Goal: Information Seeking & Learning: Learn about a topic

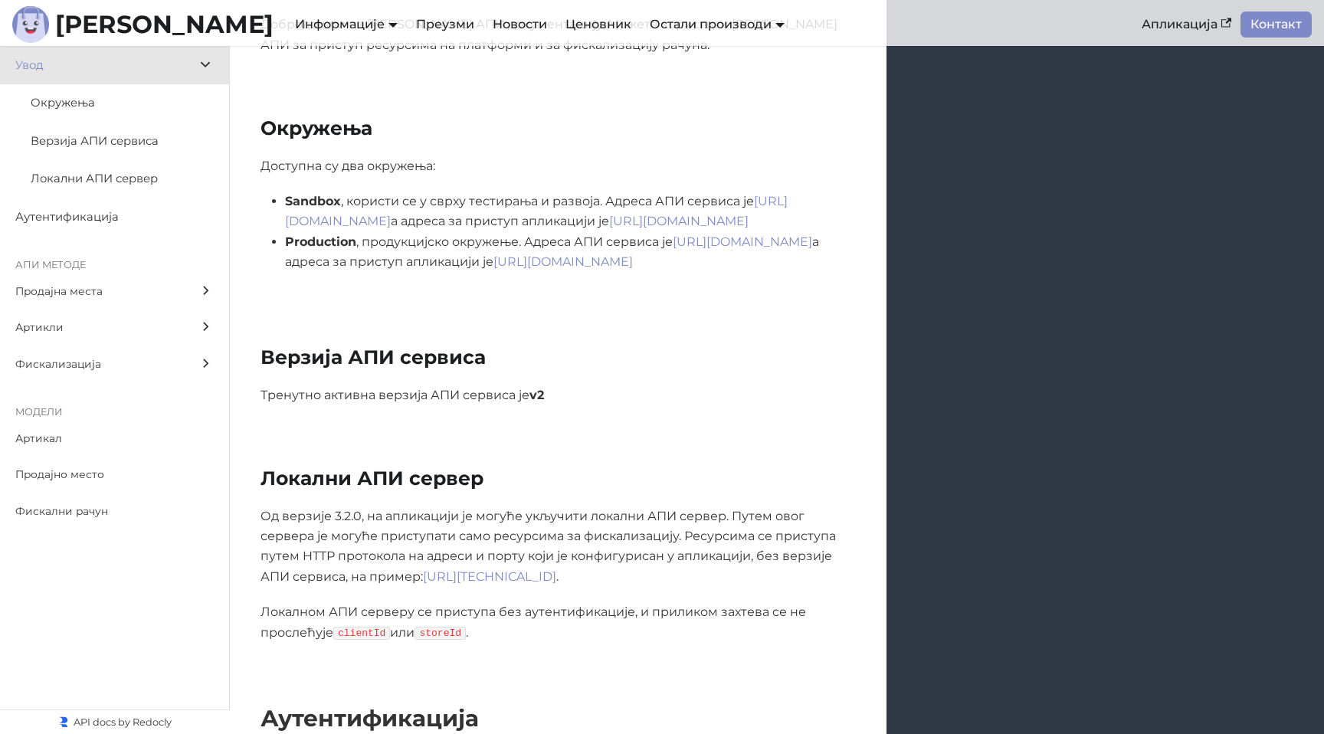
scroll to position [316, 0]
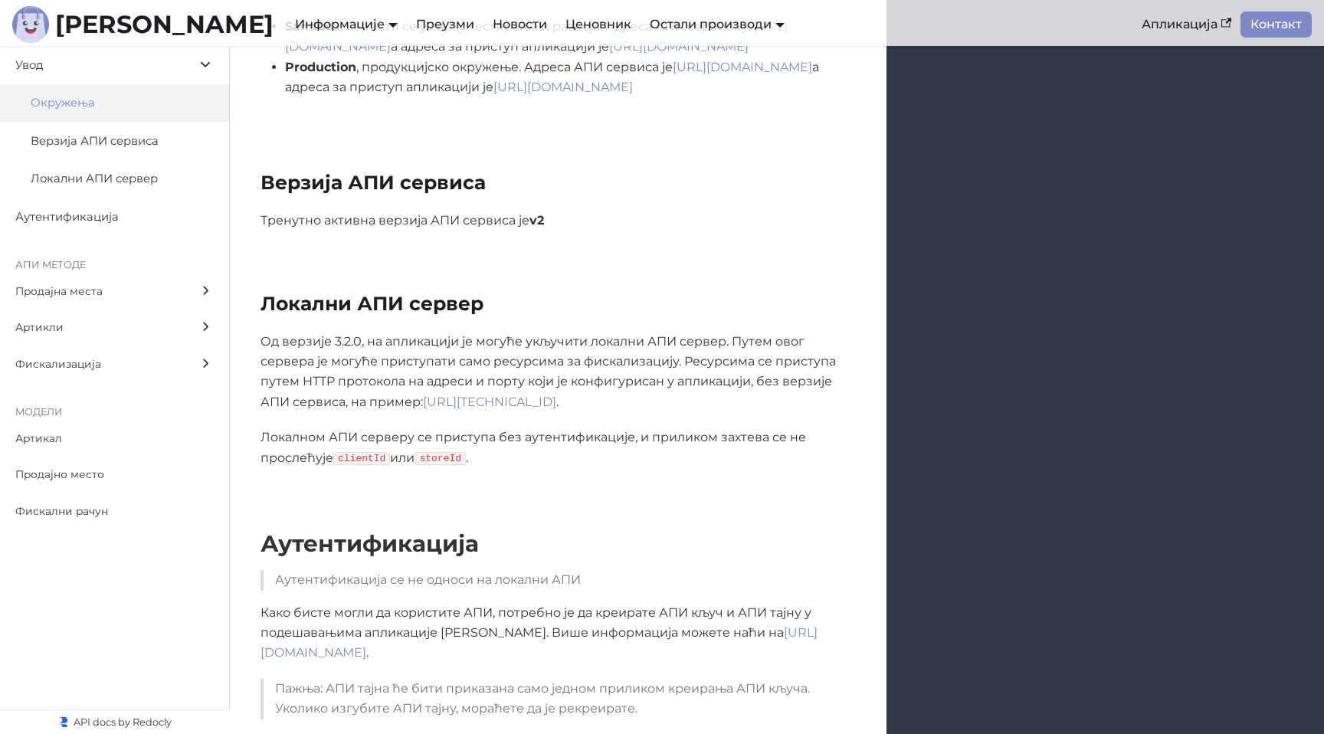
scroll to position [506, 0]
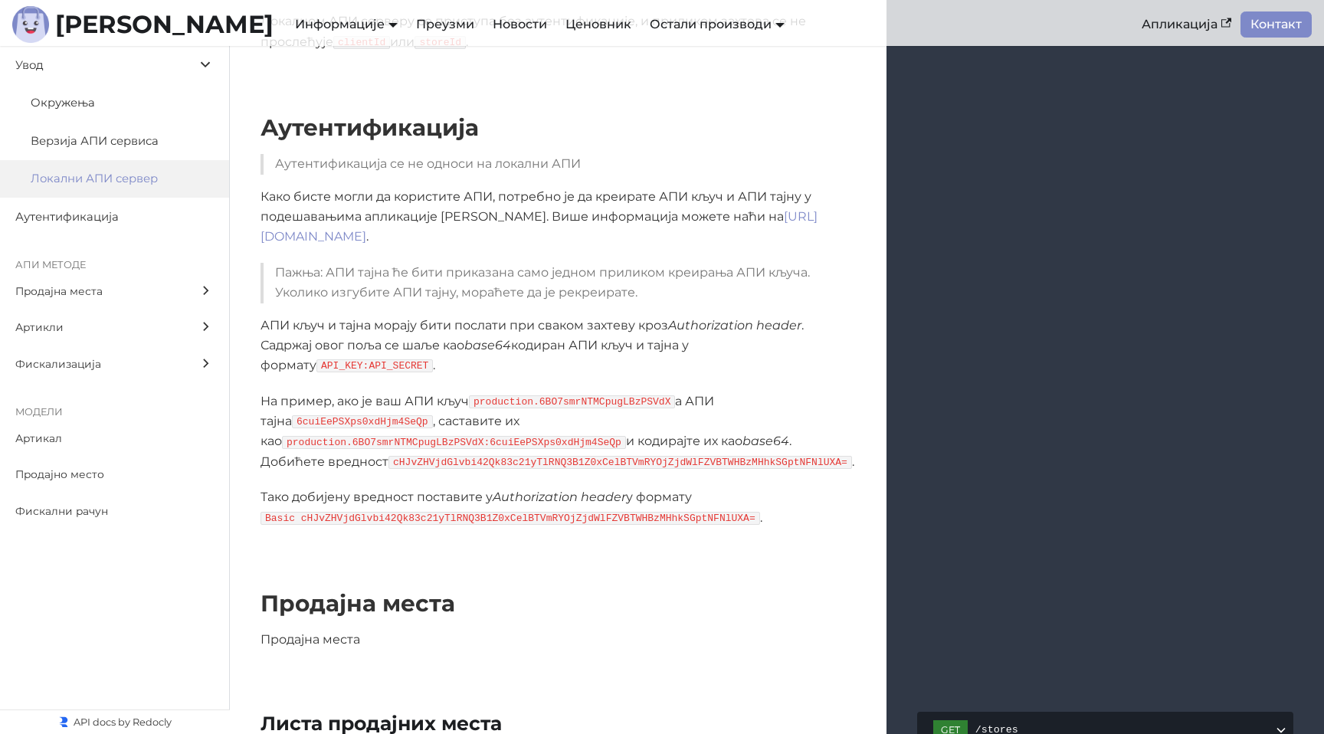
scroll to position [906, 0]
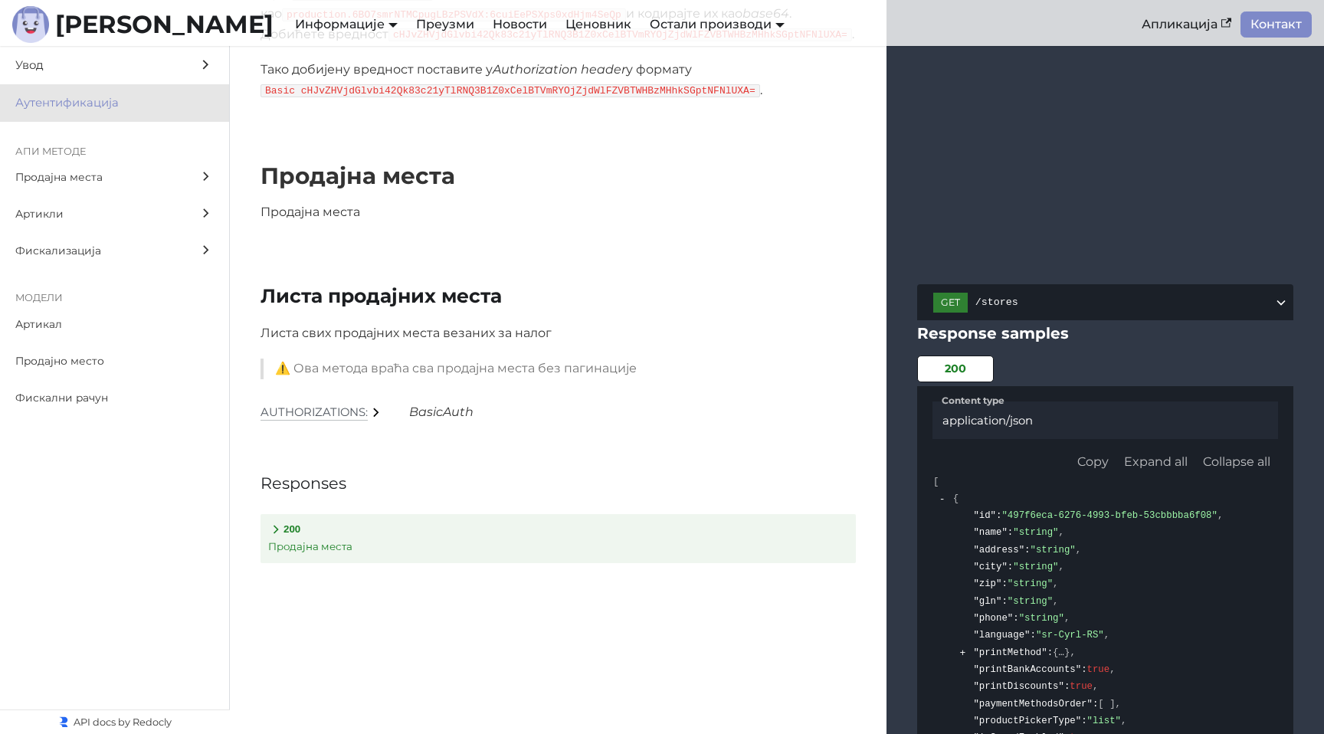
scroll to position [1331, 0]
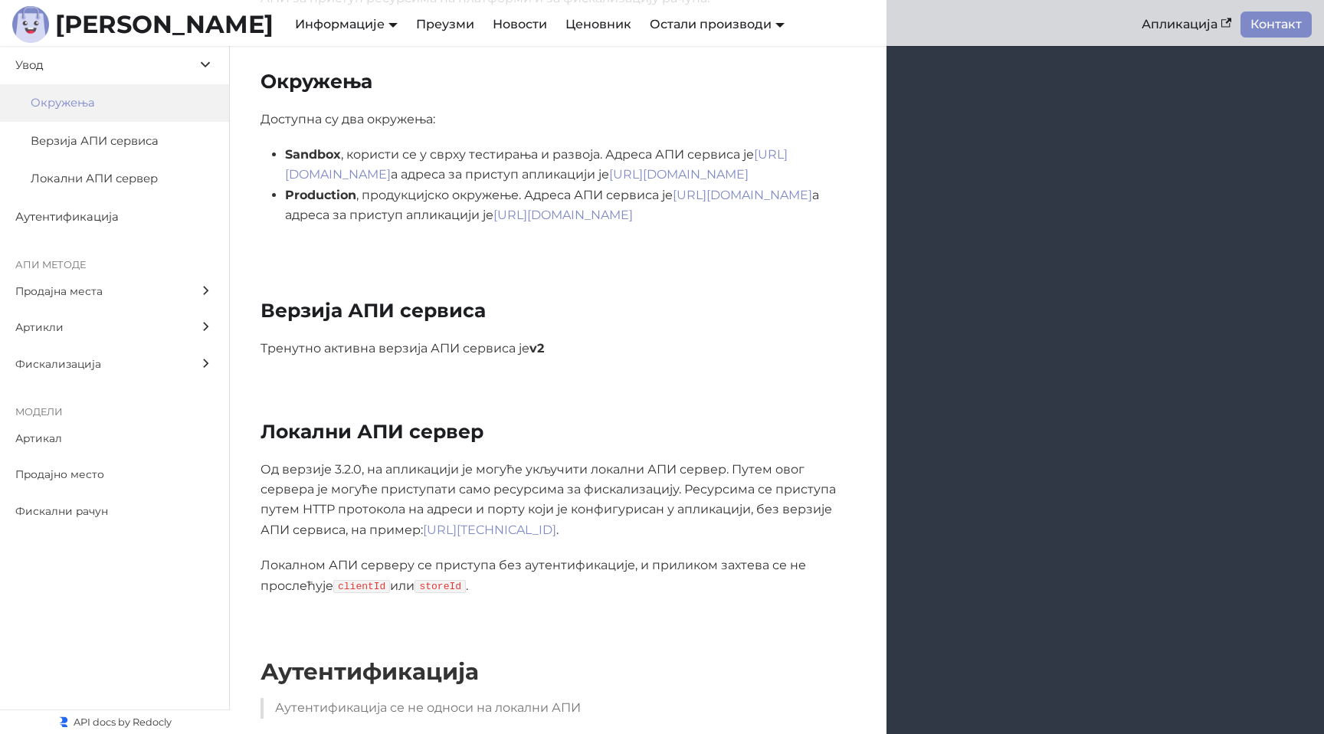
scroll to position [182, 0]
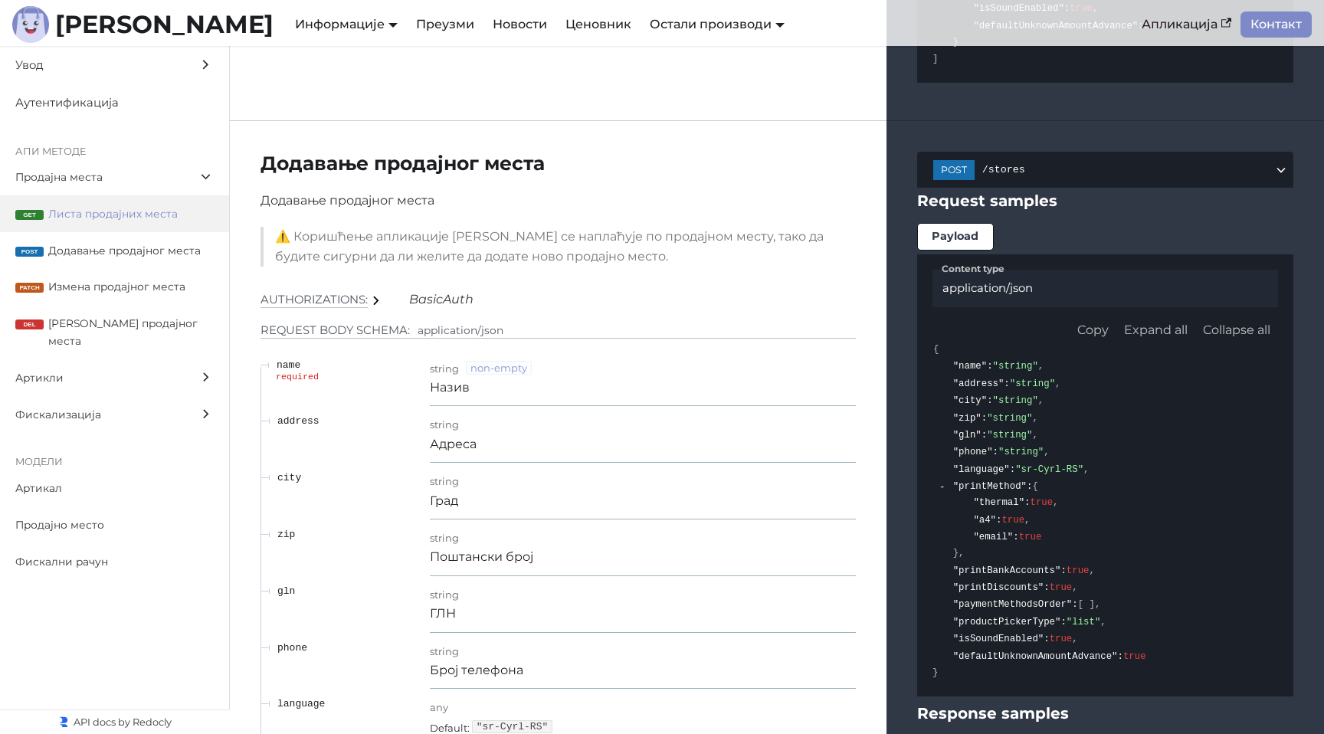
scroll to position [2065, 0]
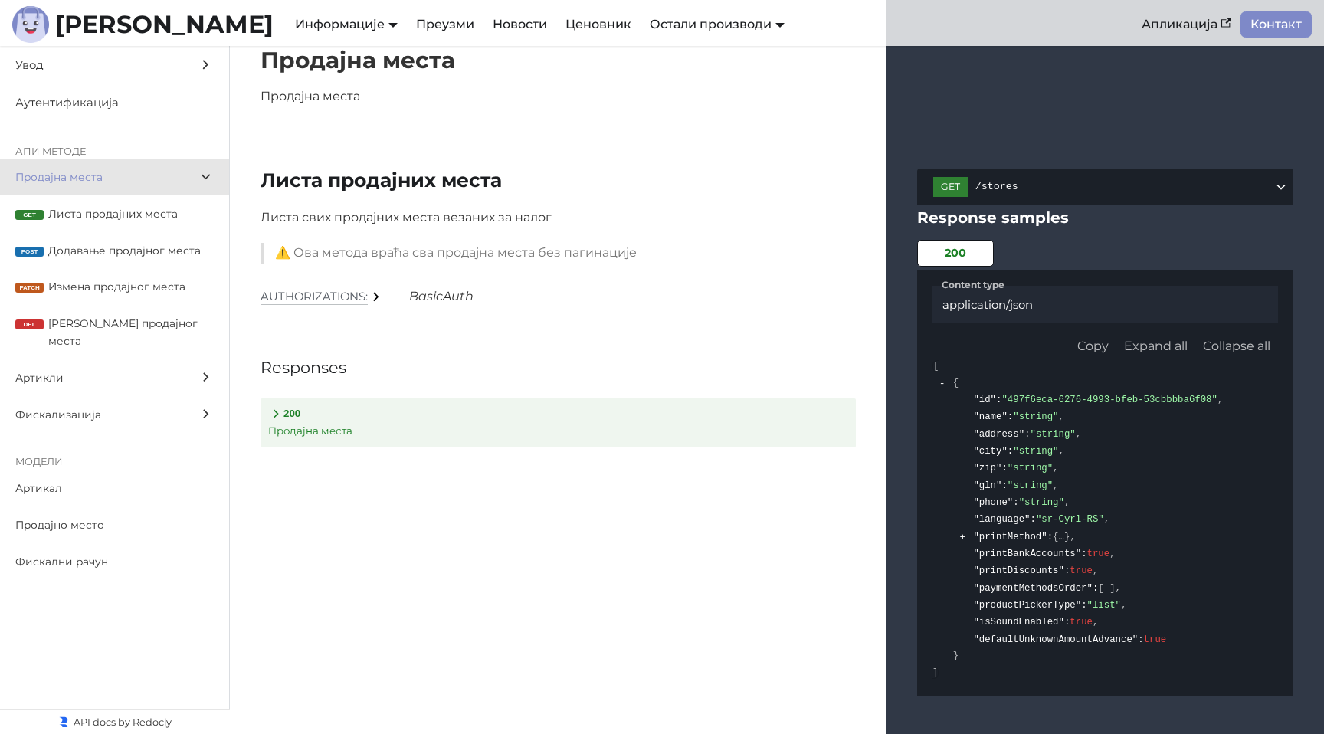
scroll to position [1448, 0]
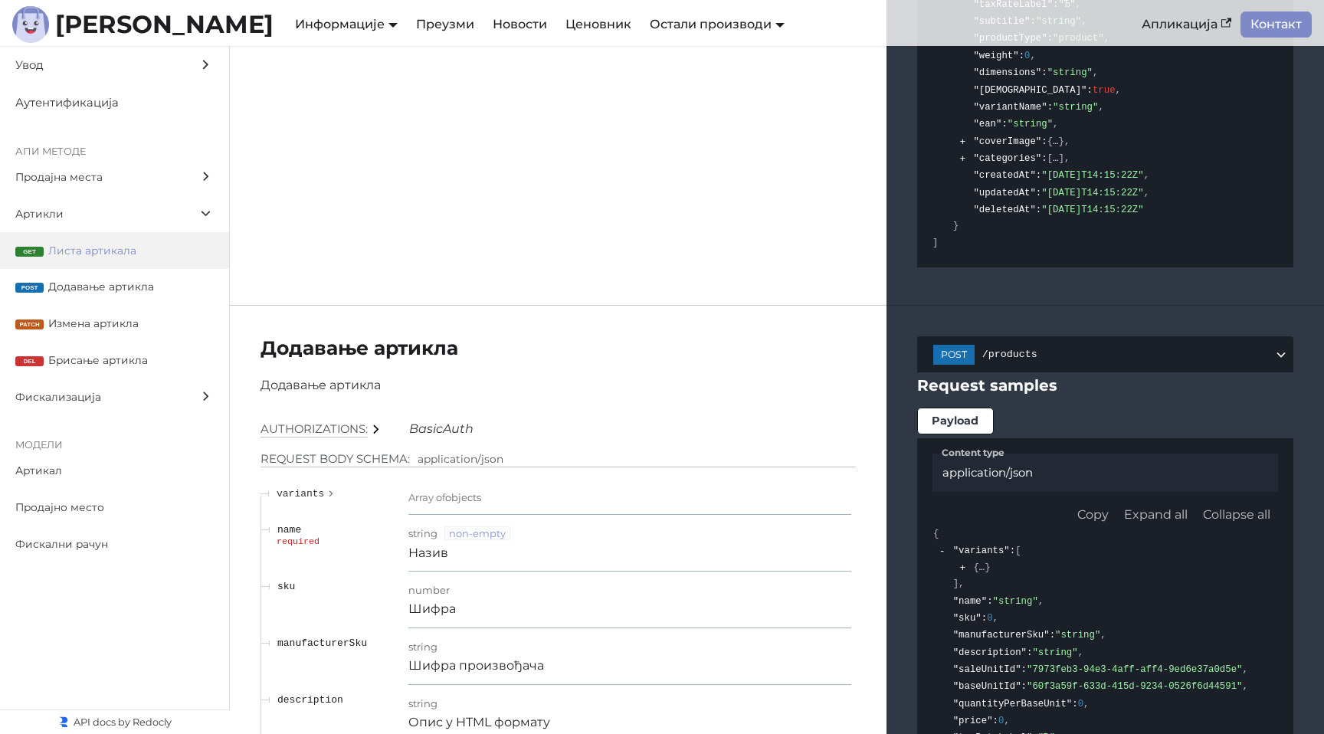
scroll to position [7201, 0]
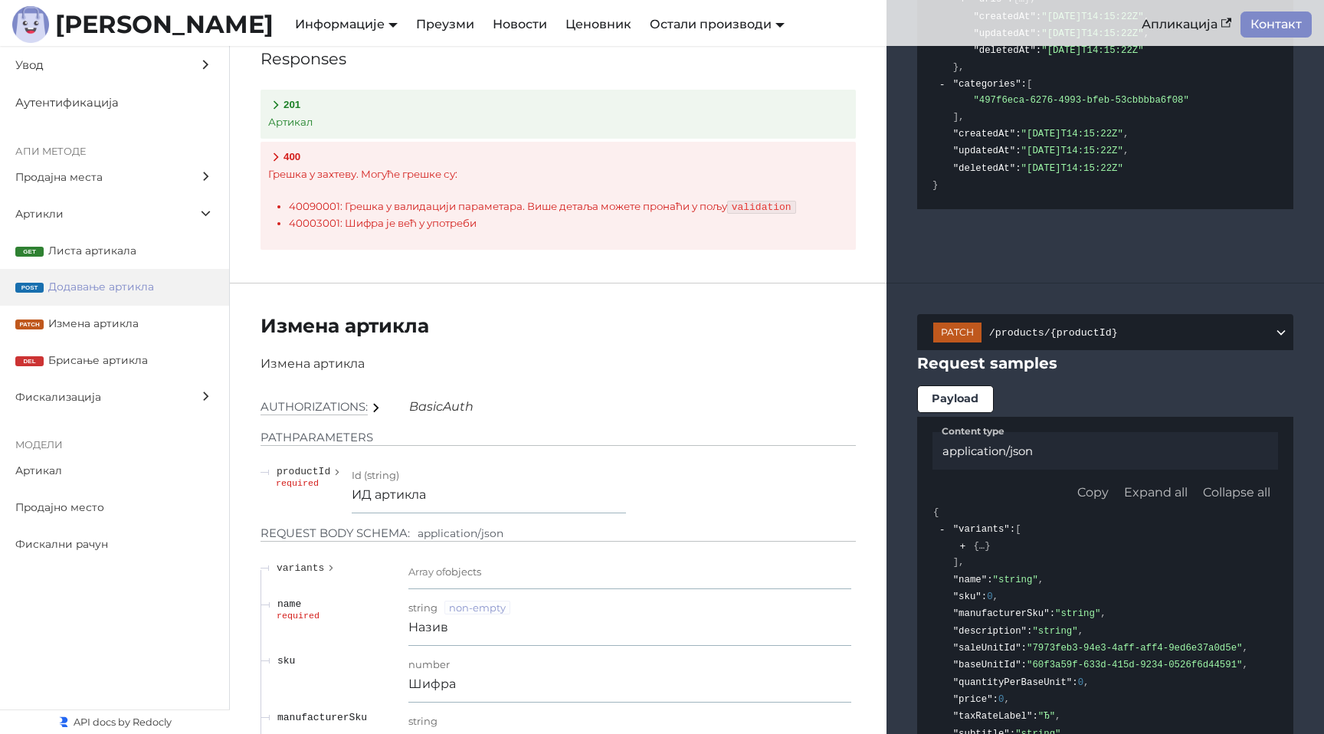
scroll to position [8915, 0]
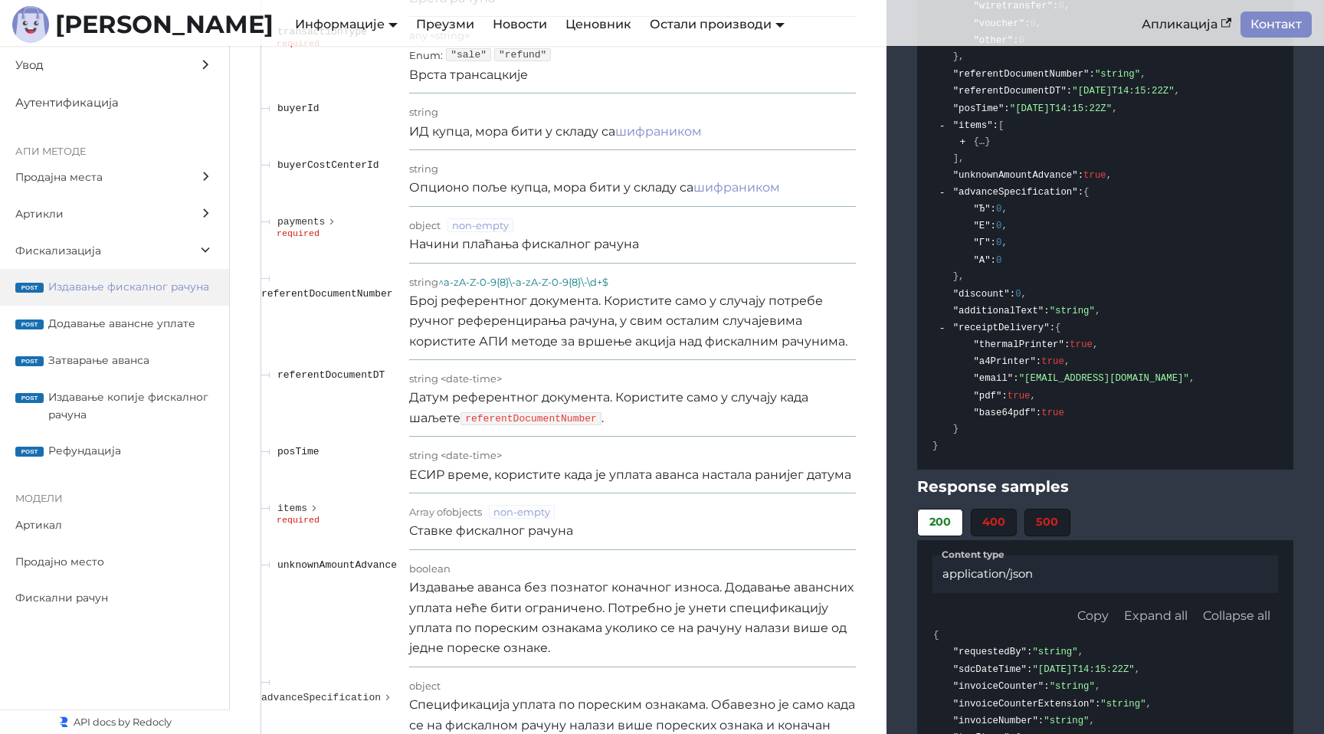
scroll to position [13485, 0]
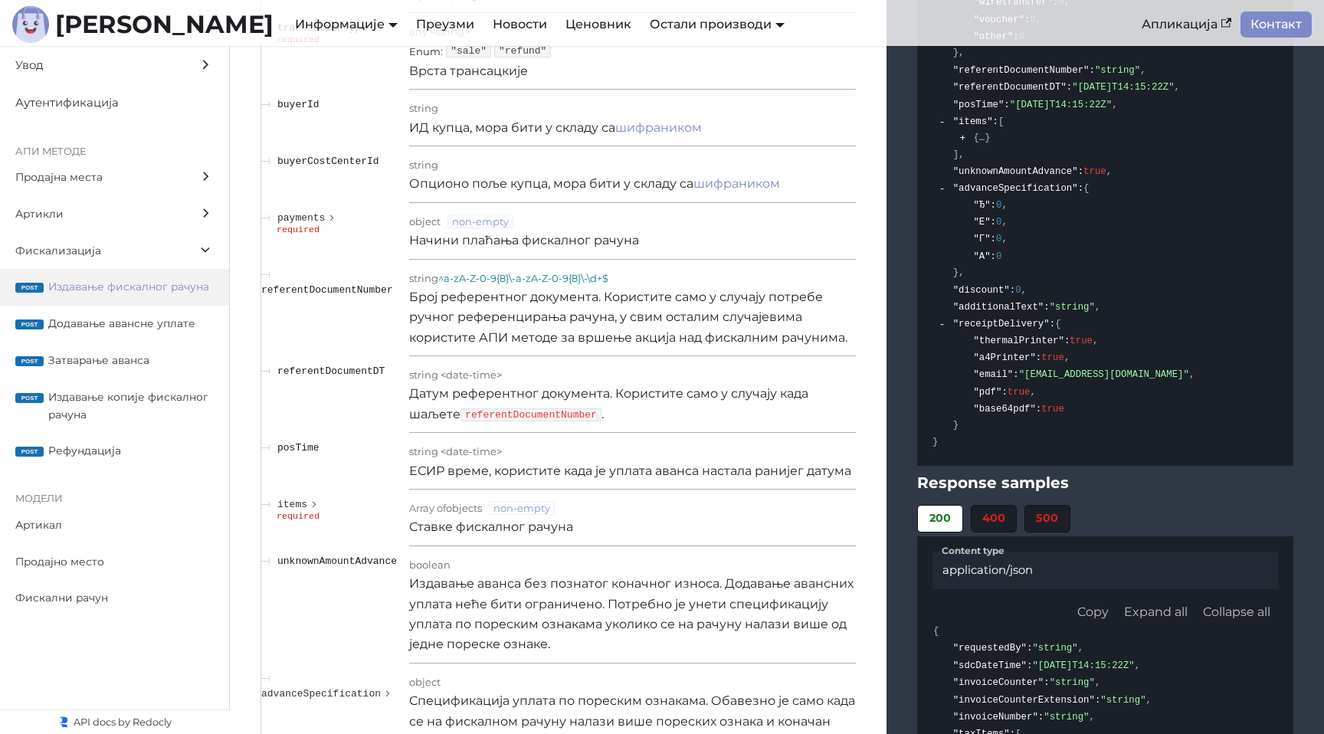
click at [380, 260] on td "payments required" at bounding box center [334, 231] width 149 height 57
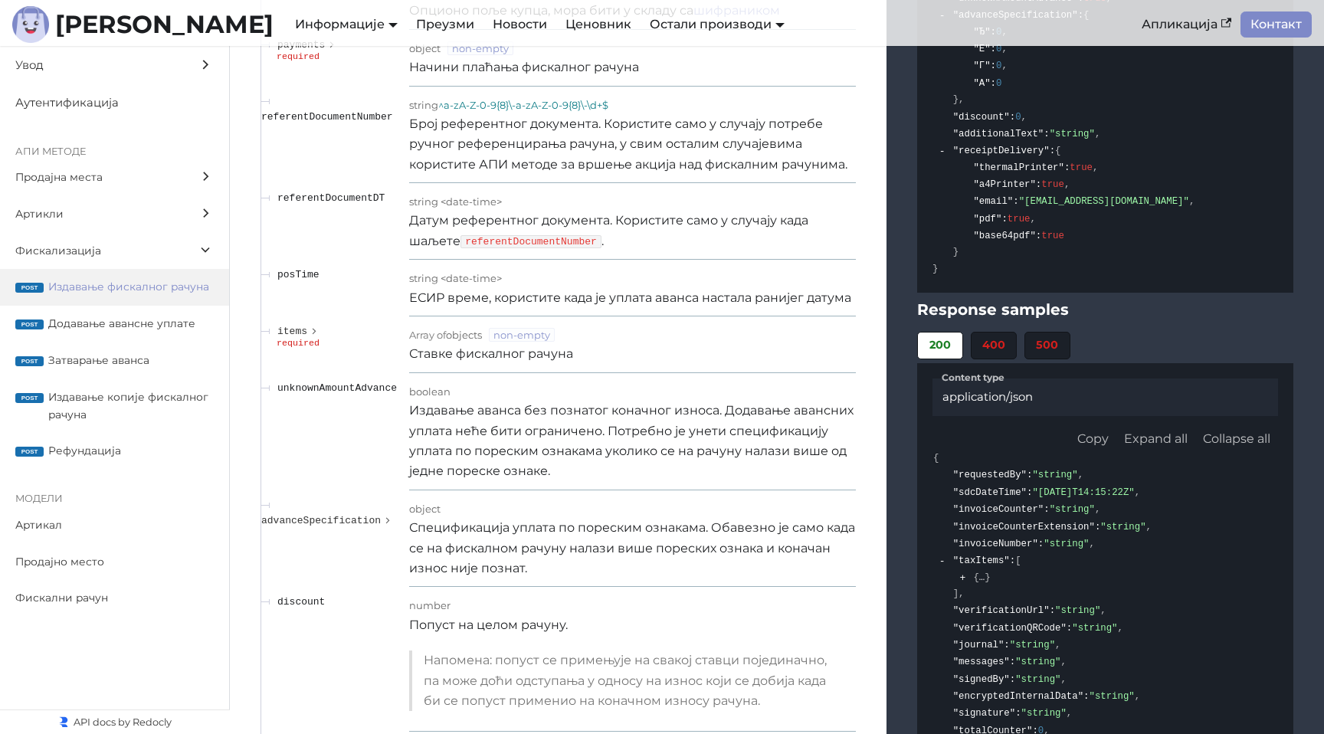
scroll to position [13661, 0]
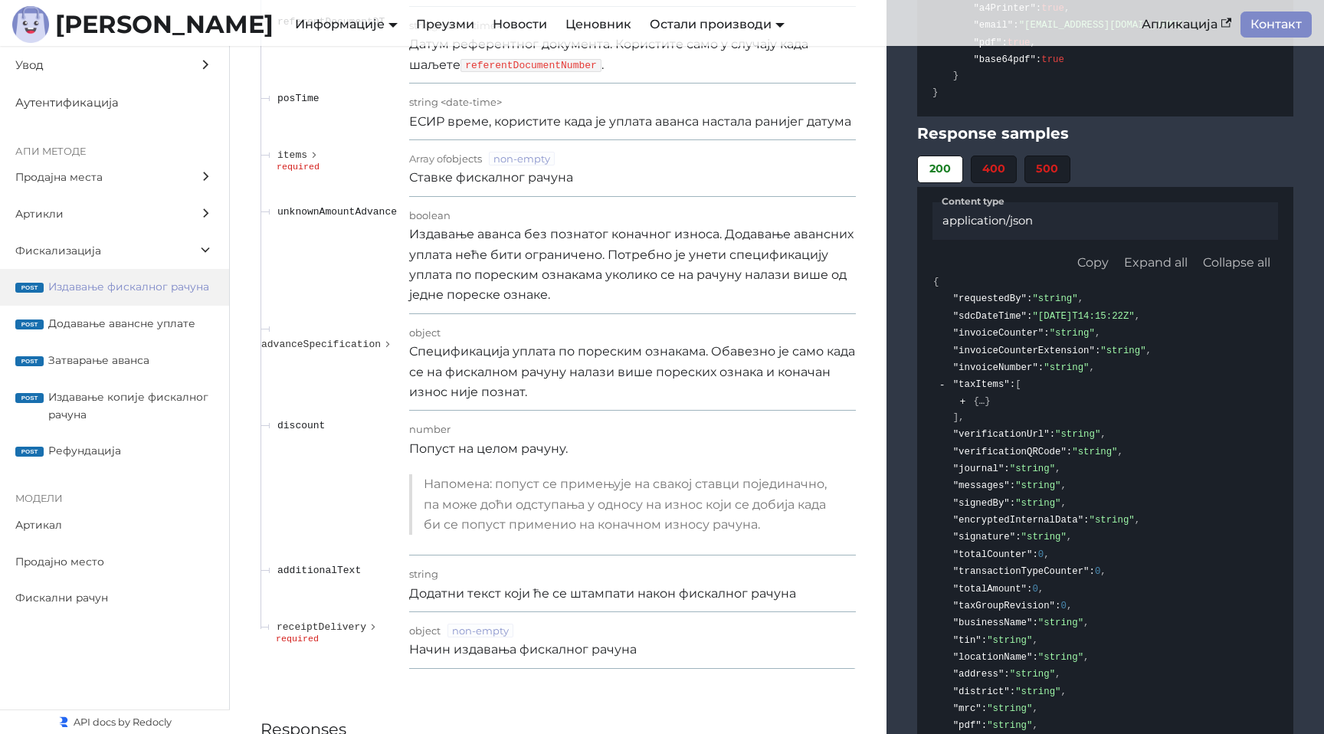
scroll to position [13862, 0]
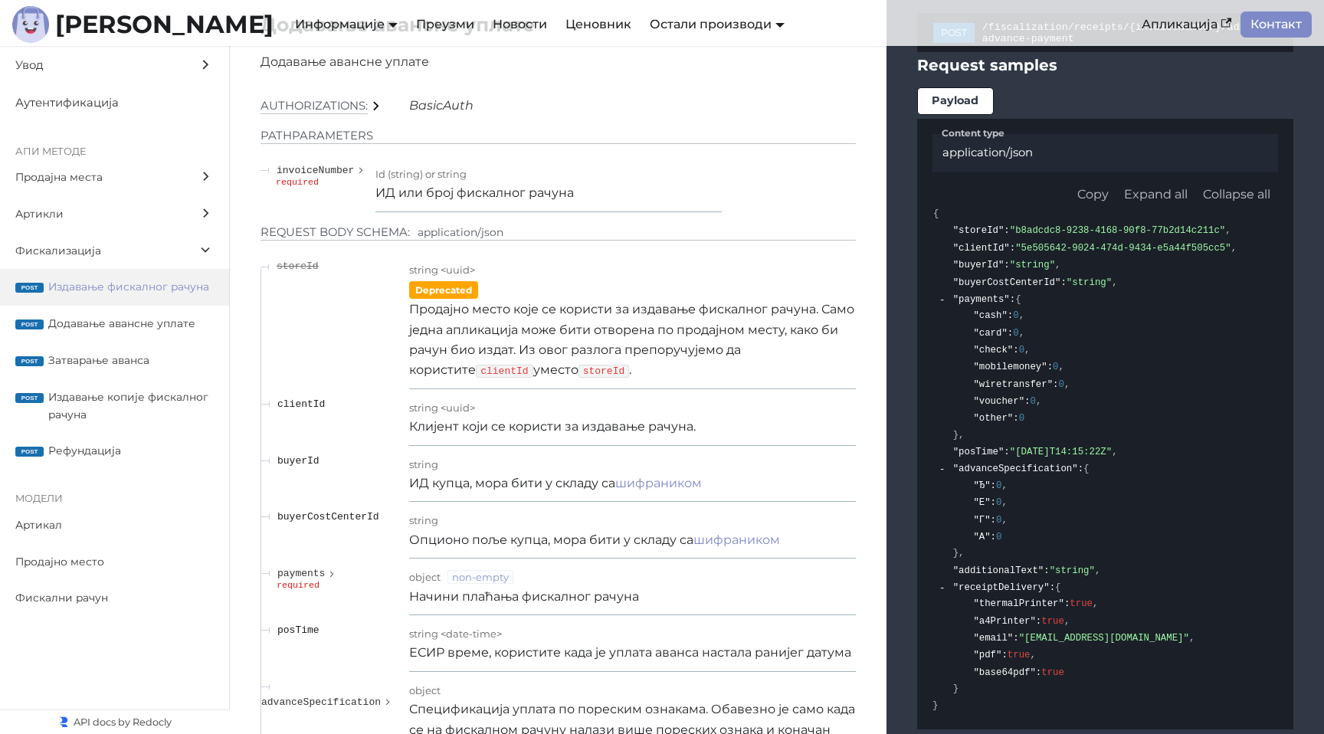
scroll to position [14975, 0]
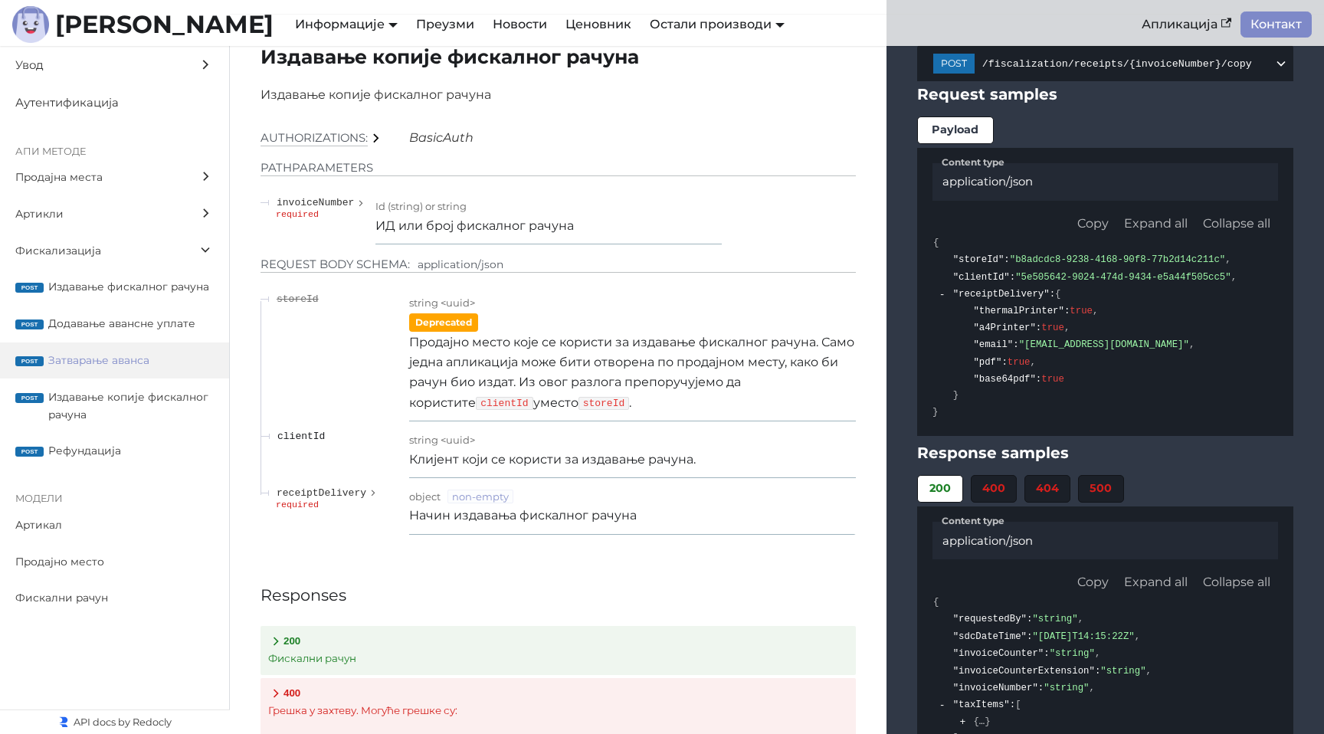
scroll to position [17769, 0]
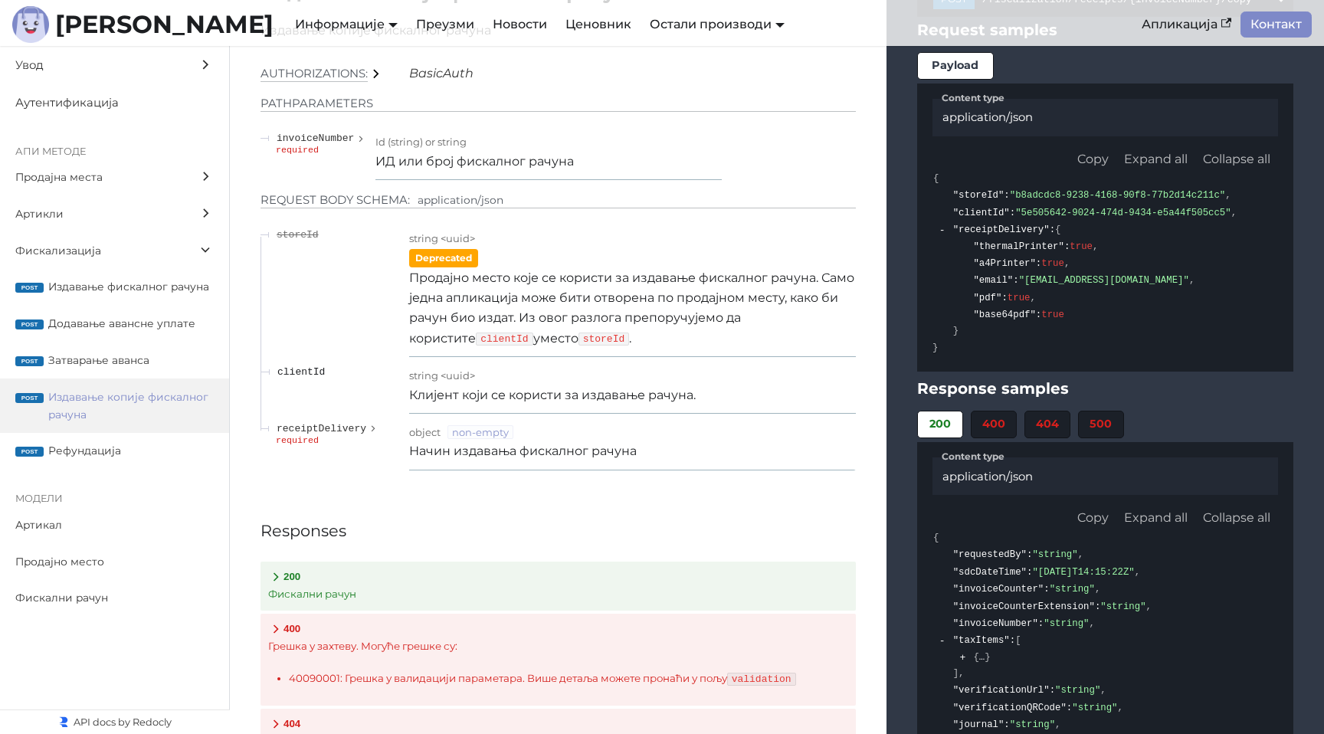
scroll to position [17707, 0]
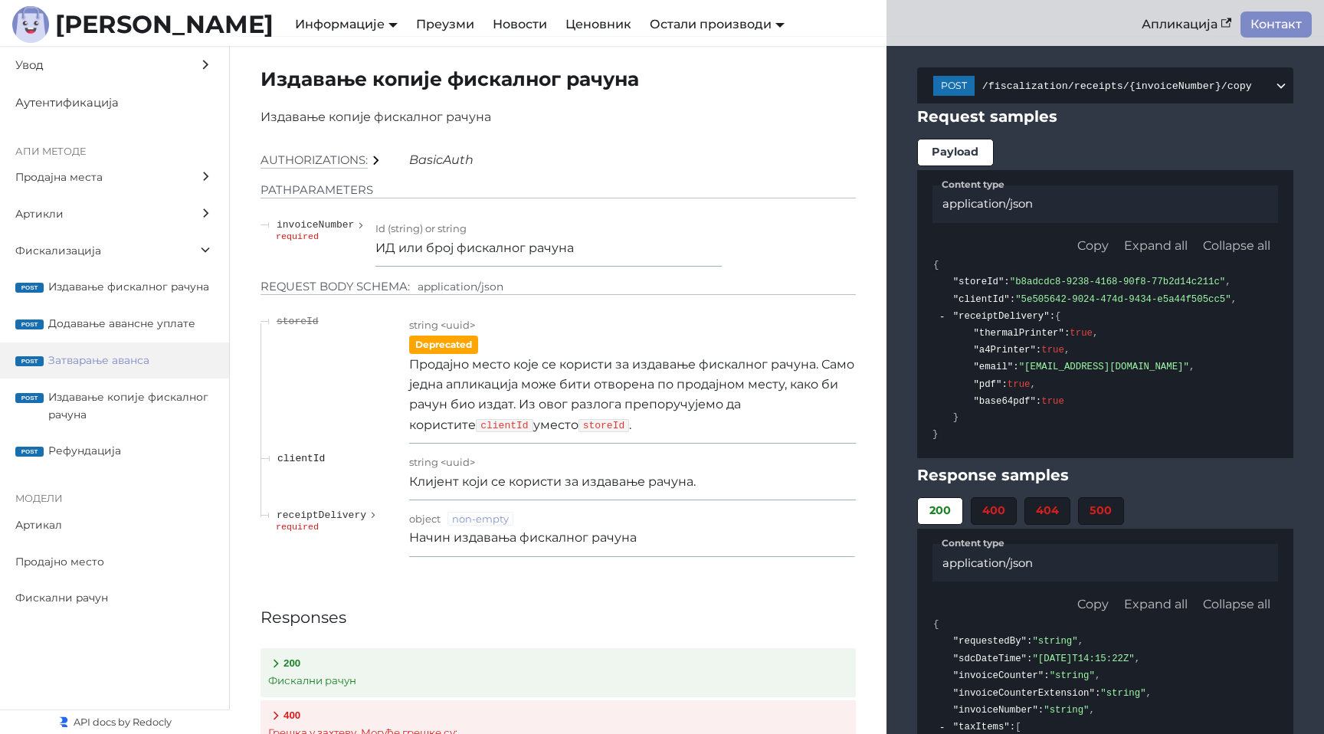
scroll to position [17742, 0]
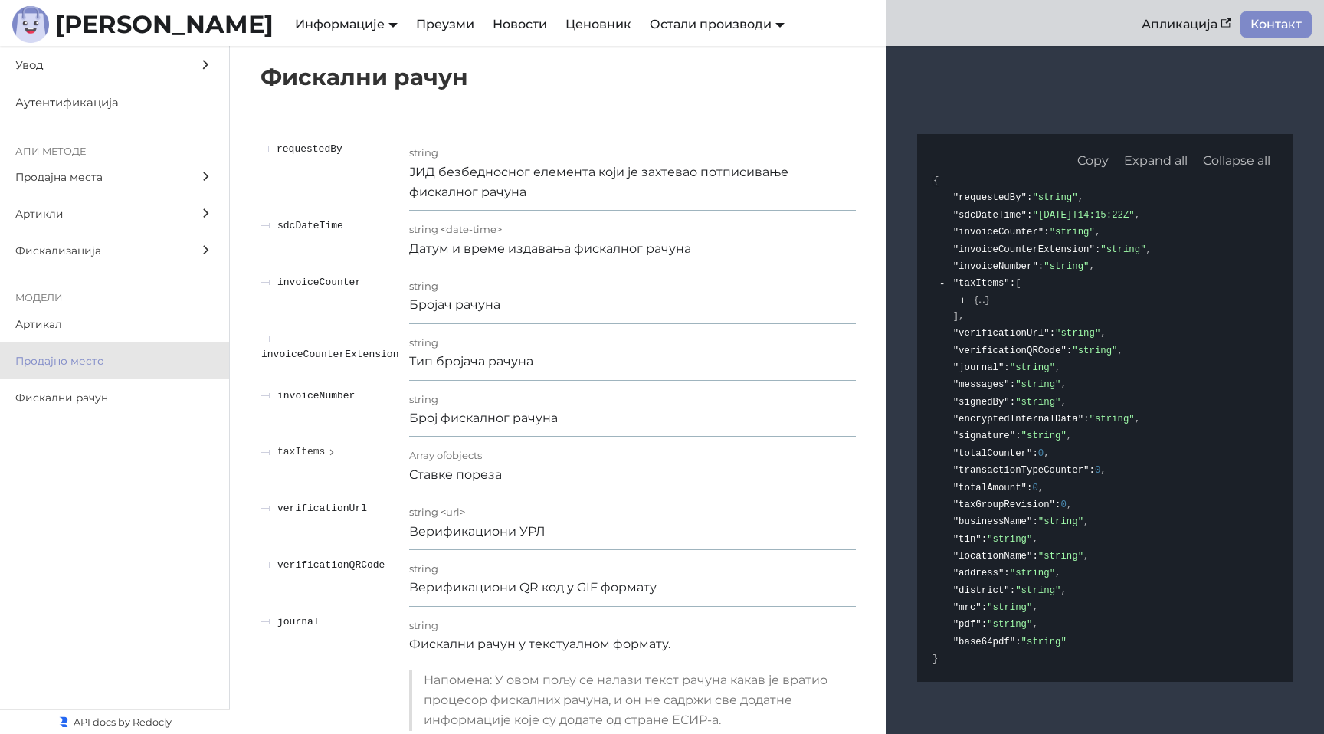
scroll to position [23068, 0]
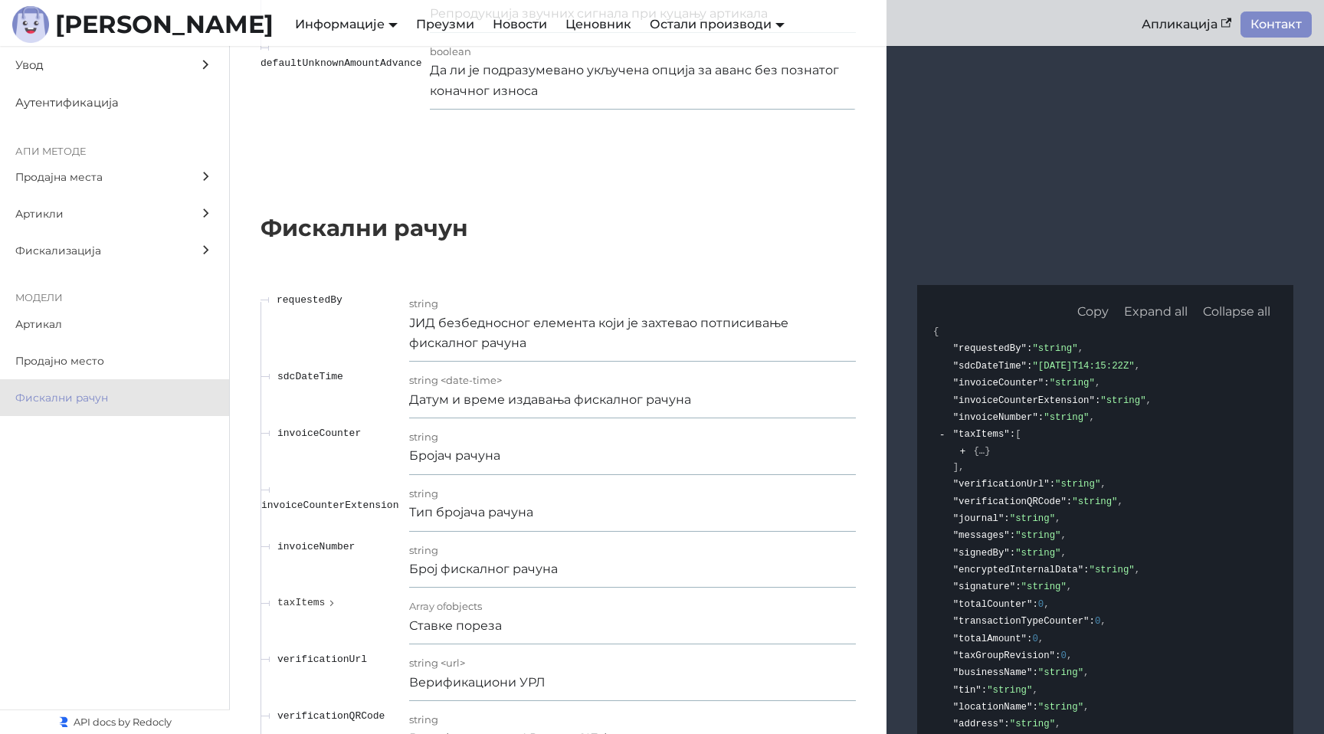
scroll to position [22842, 0]
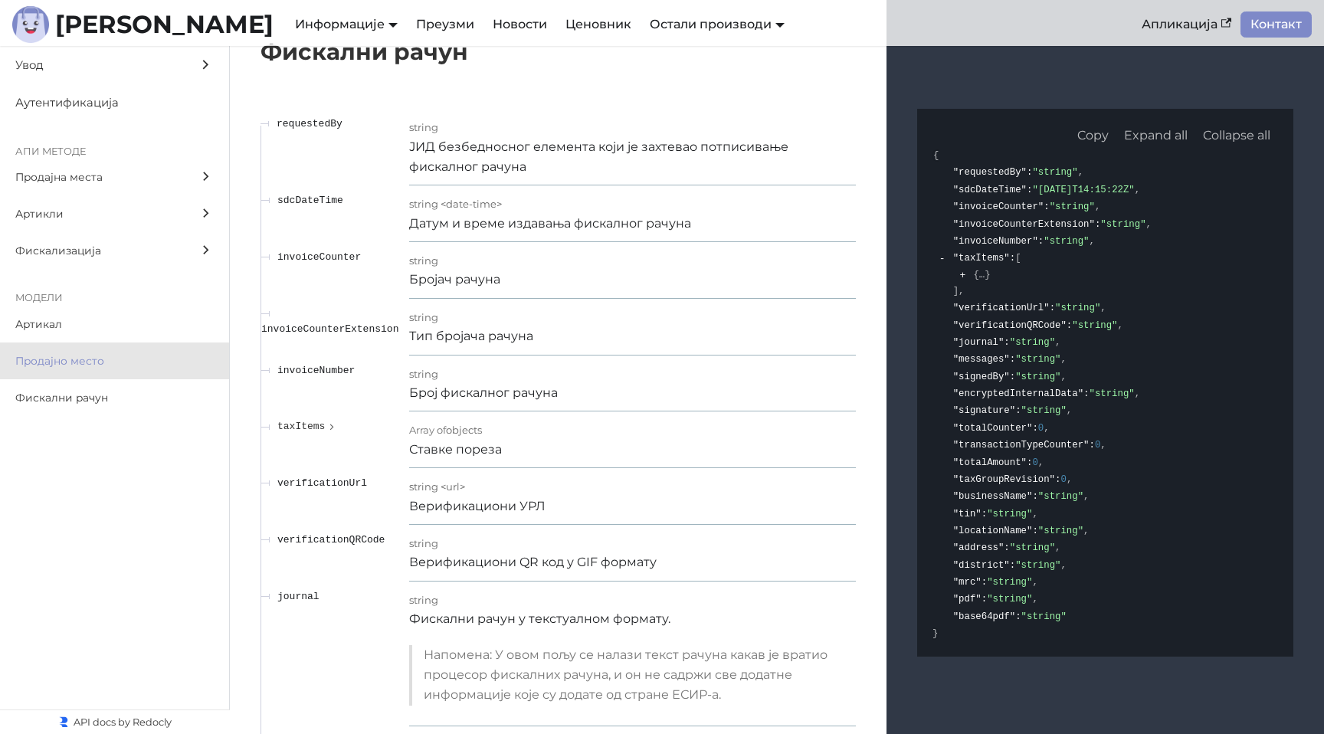
scroll to position [23131, 0]
